Goal: Task Accomplishment & Management: Use online tool/utility

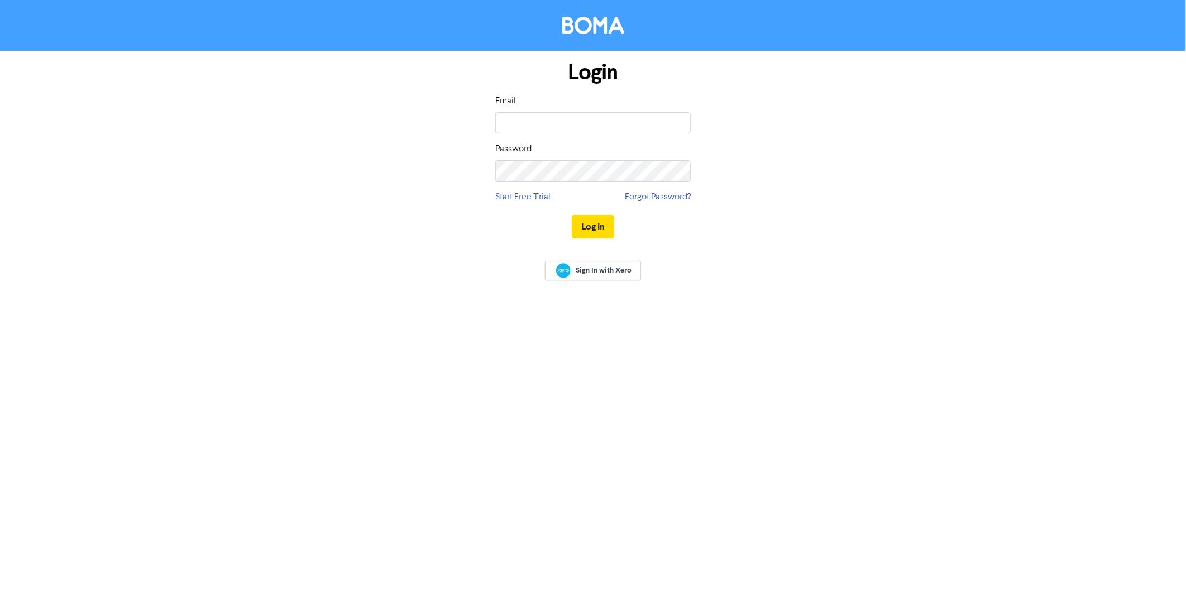
type input "[EMAIL_ADDRESS][DOMAIN_NAME]"
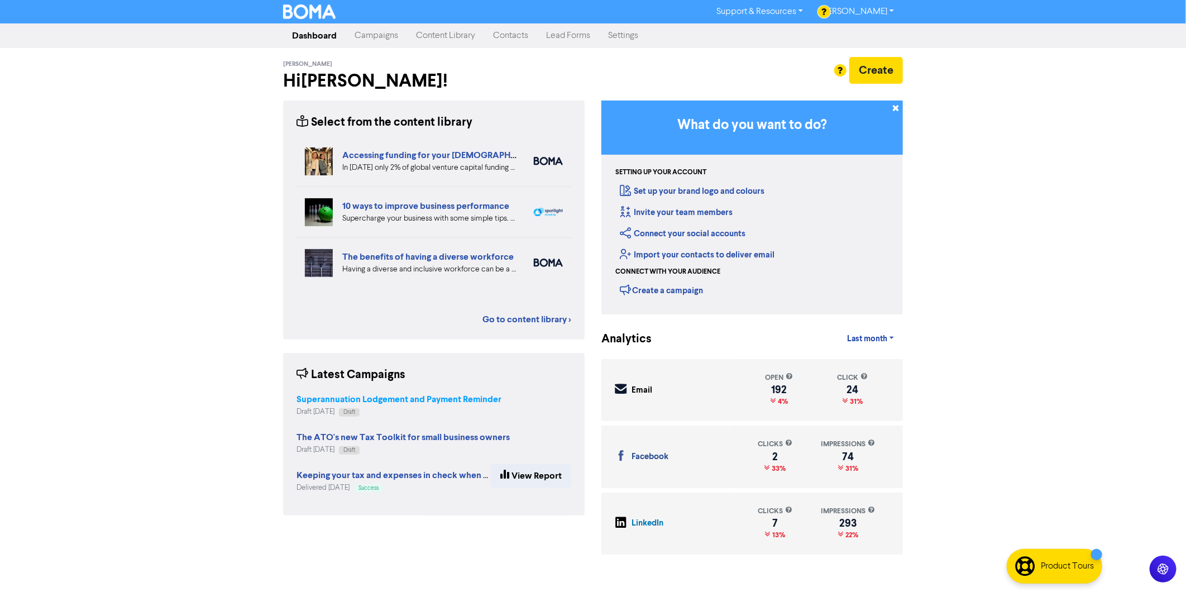
click at [386, 397] on strong "Superannuation Lodgement and Payment Reminder" at bounding box center [399, 399] width 205 height 11
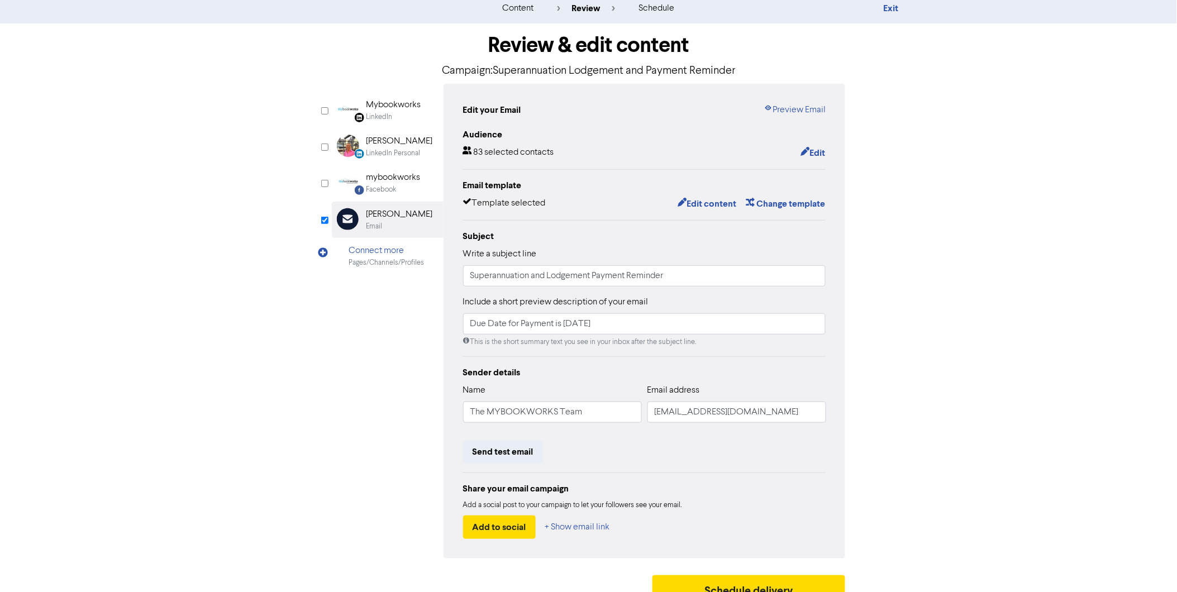
scroll to position [47, 0]
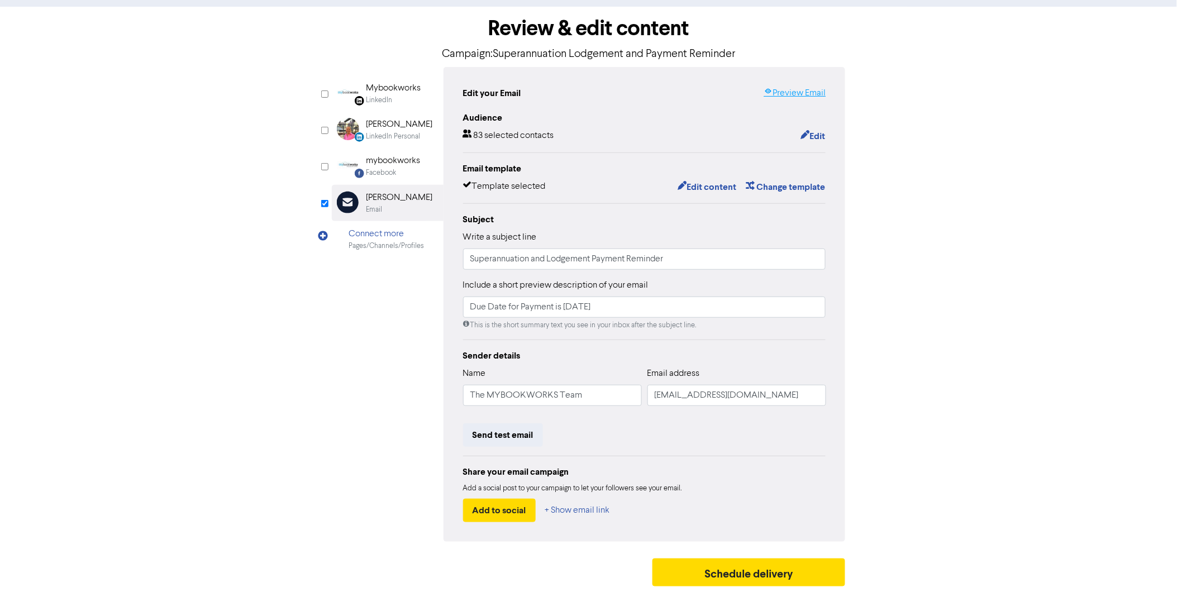
click at [788, 92] on link "Preview Email" at bounding box center [795, 93] width 62 height 13
click at [695, 187] on button "Edit content" at bounding box center [707, 187] width 60 height 15
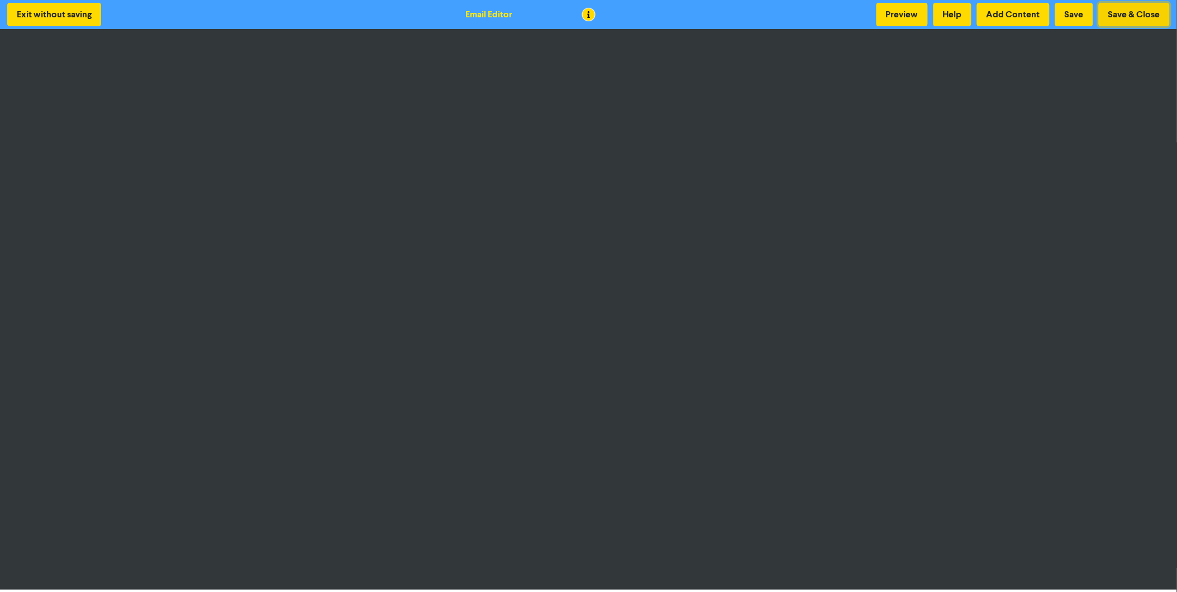
click at [1129, 14] on button "Save & Close" at bounding box center [1134, 14] width 71 height 23
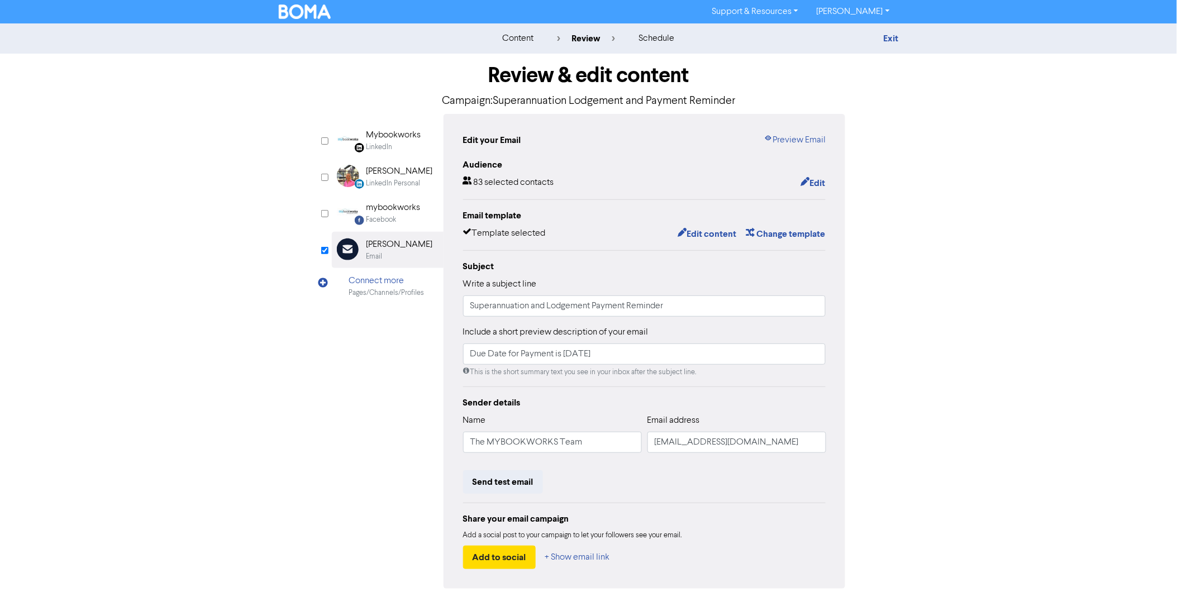
click at [302, 1] on div "Support & Resources Video Tutorials FAQ & Guides Marketing Education [PERSON_NA…" at bounding box center [588, 11] width 1177 height 23
click at [296, 15] on img at bounding box center [305, 11] width 53 height 15
